Goal: Navigation & Orientation: Find specific page/section

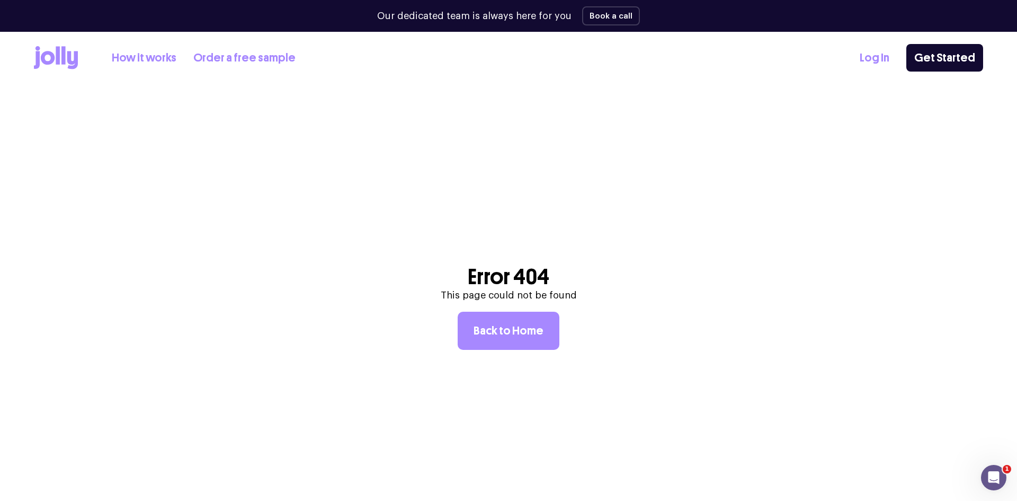
click at [877, 60] on link "Log In" at bounding box center [875, 57] width 30 height 17
click at [900, 57] on div "Log In Get Started" at bounding box center [921, 58] width 123 height 28
click at [879, 58] on link "Log In" at bounding box center [875, 57] width 30 height 17
